Goal: Navigation & Orientation: Find specific page/section

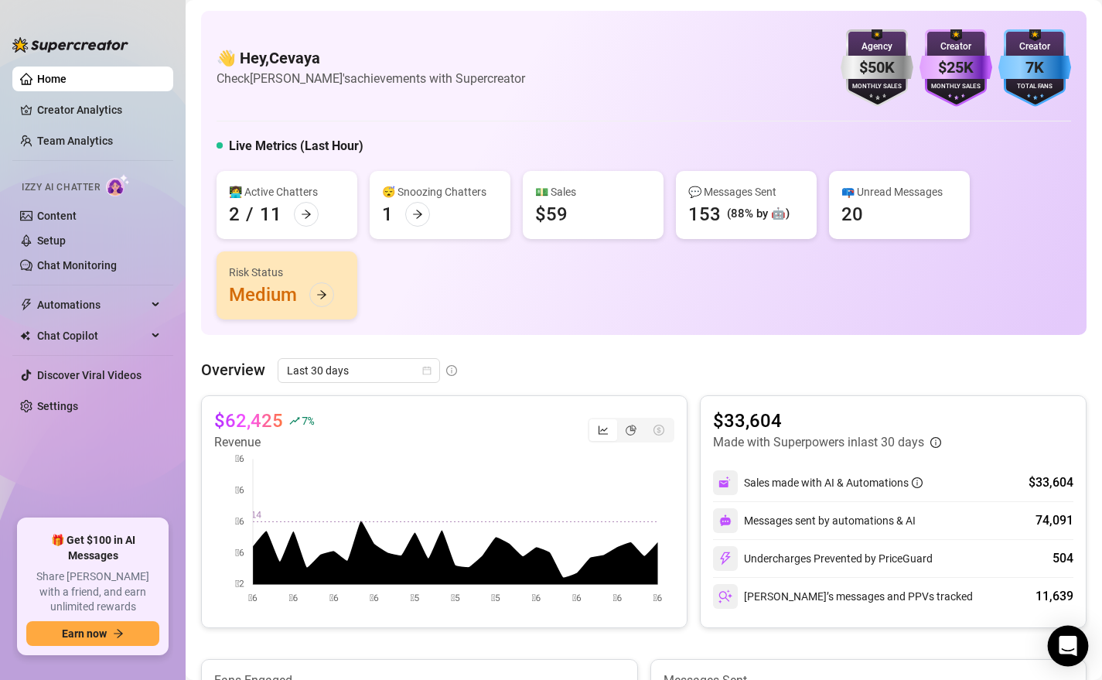
click at [1058, 620] on div "Open Intercom Messenger" at bounding box center [1068, 646] width 41 height 41
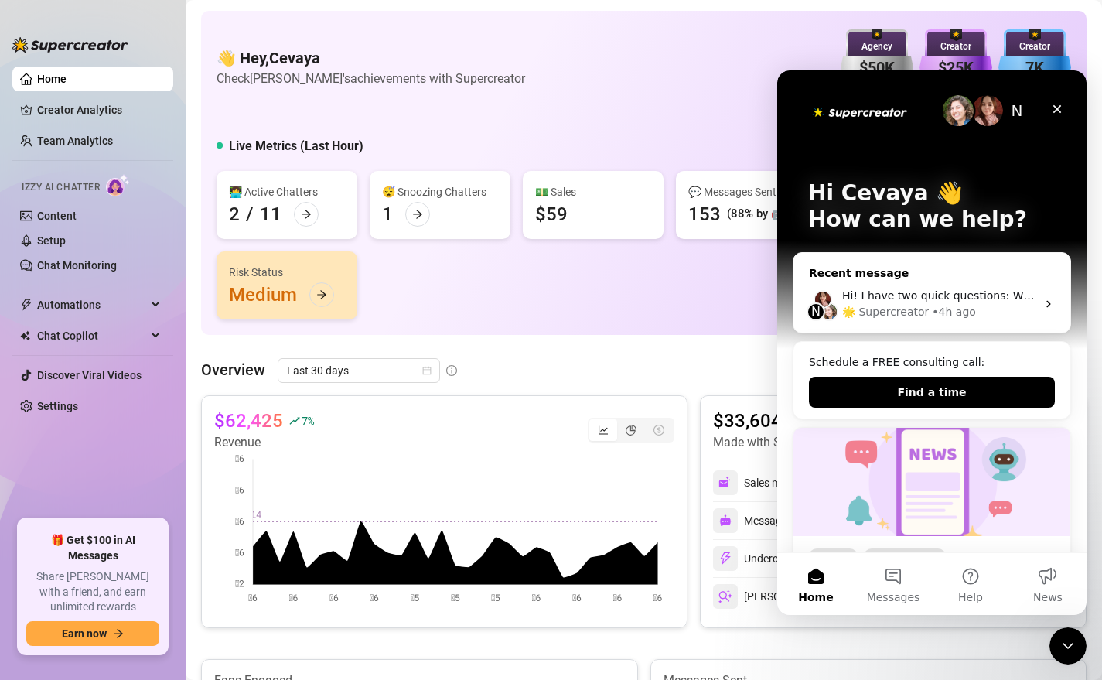
click at [907, 308] on div "🌟 Supercreator" at bounding box center [885, 312] width 87 height 16
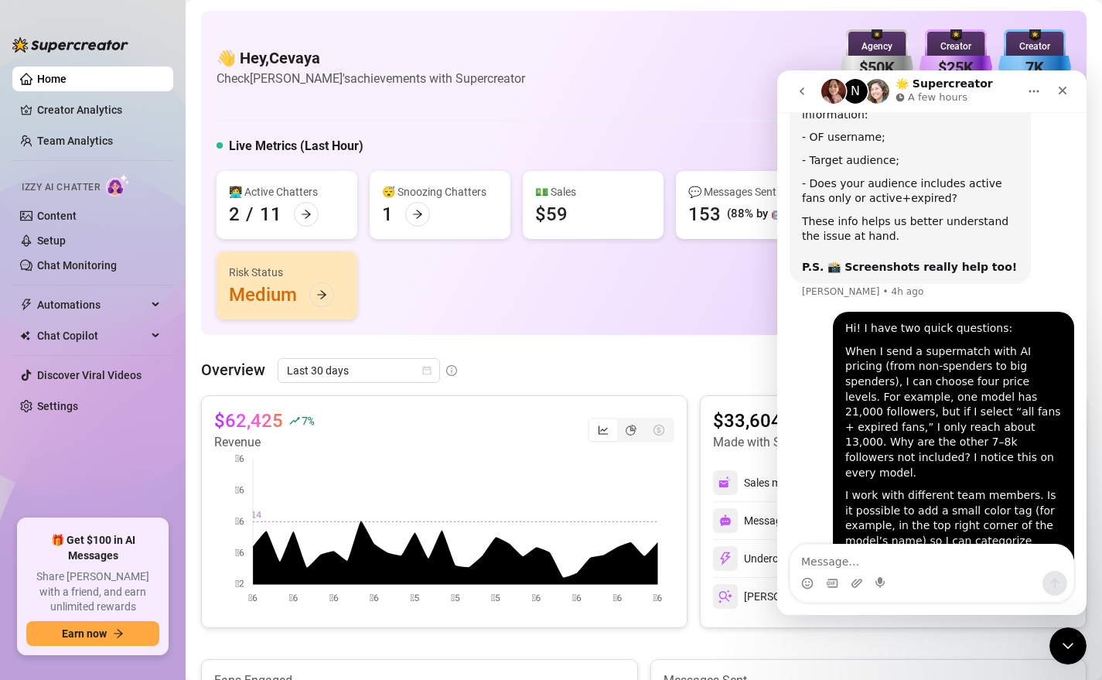
scroll to position [608, 0]
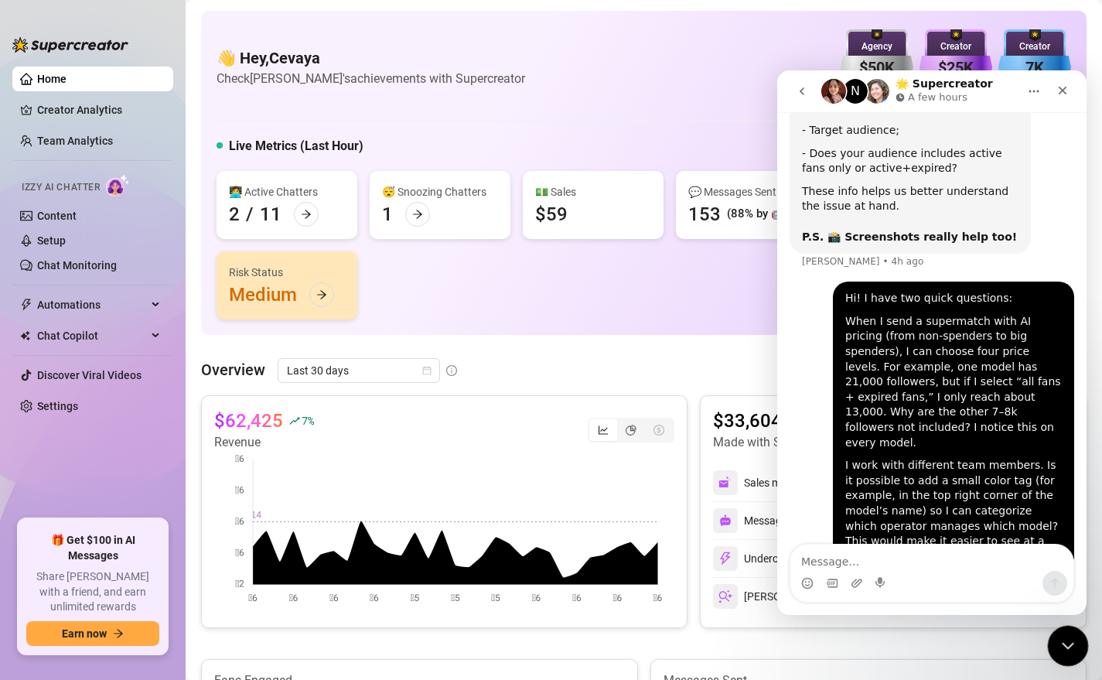
click at [1072, 620] on div "Close Intercom Messenger" at bounding box center [1065, 643] width 37 height 37
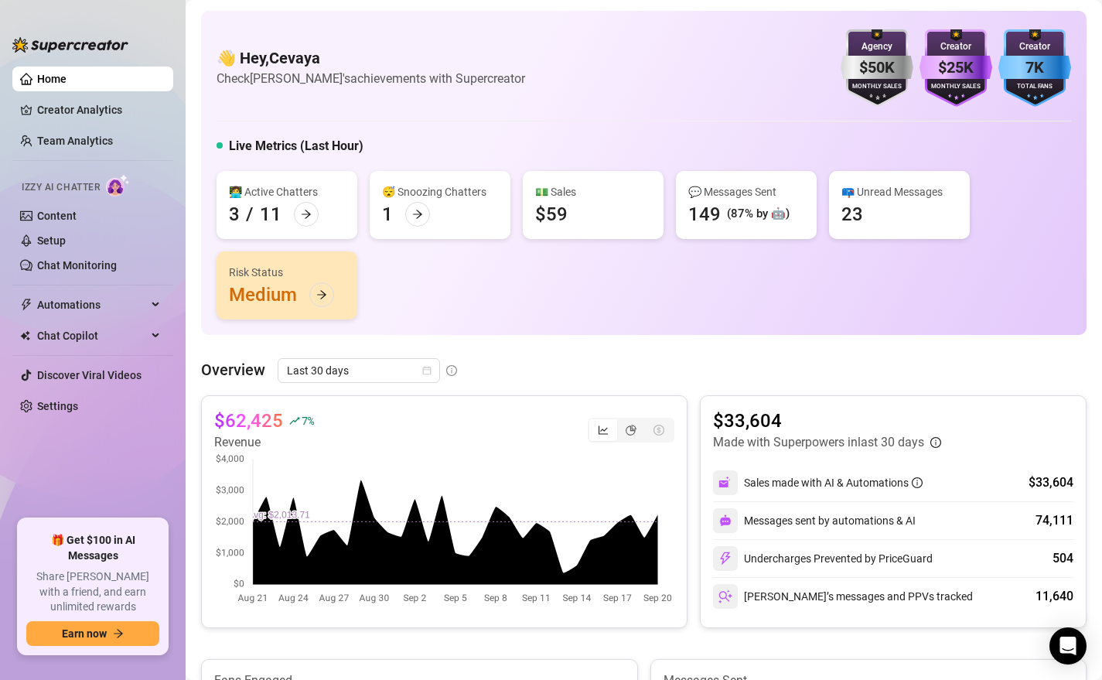
drag, startPoint x: 682, startPoint y: 343, endPoint x: 695, endPoint y: 343, distance: 12.4
